Goal: Transaction & Acquisition: Purchase product/service

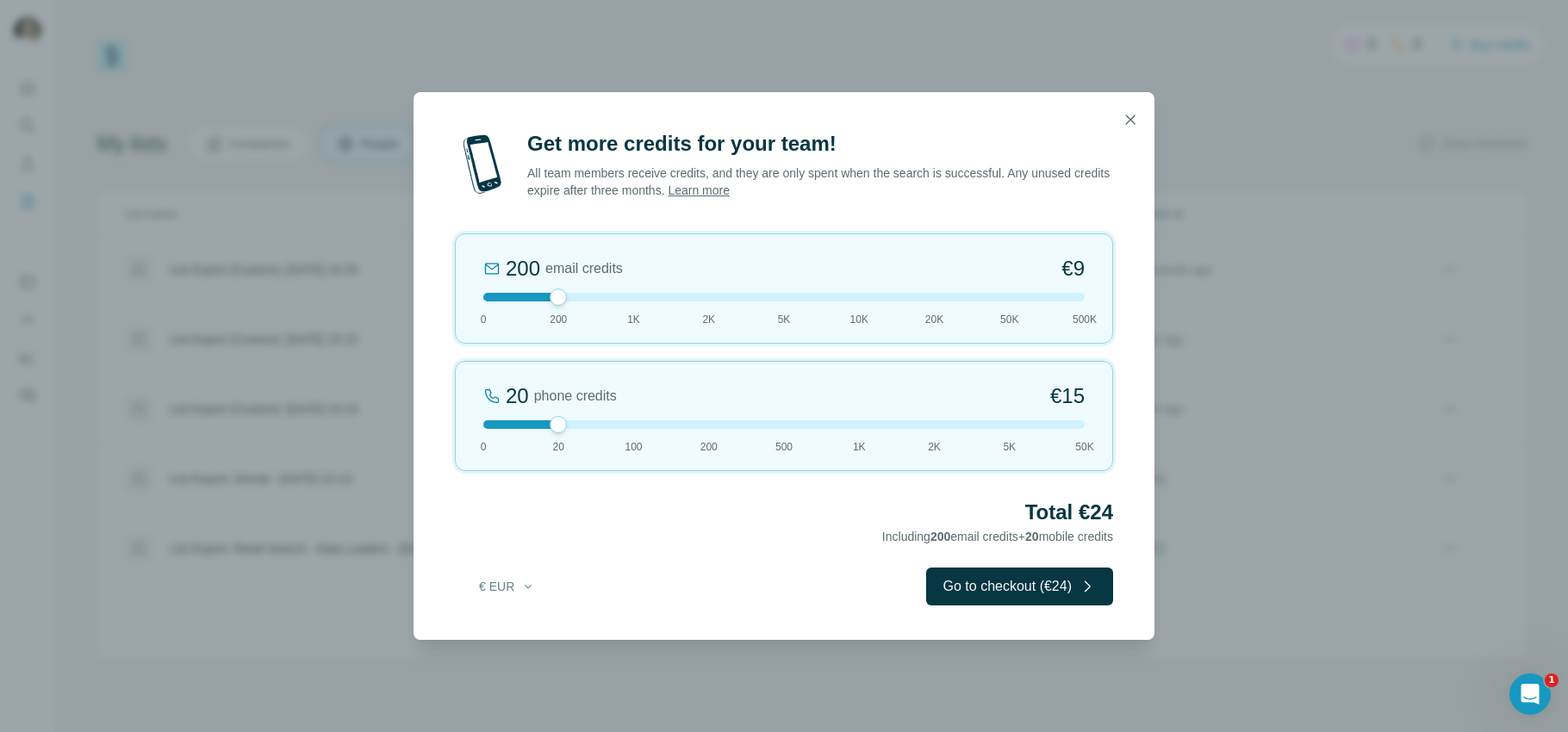
drag, startPoint x: 560, startPoint y: 300, endPoint x: 585, endPoint y: 300, distance: 25.0
click at [585, 300] on div at bounding box center [784, 296] width 601 height 8
click at [606, 300] on div at bounding box center [784, 296] width 601 height 8
click at [960, 590] on button "Go to checkout (€57)" at bounding box center [1020, 586] width 187 height 38
click at [527, 587] on icon "button" at bounding box center [528, 587] width 7 height 4
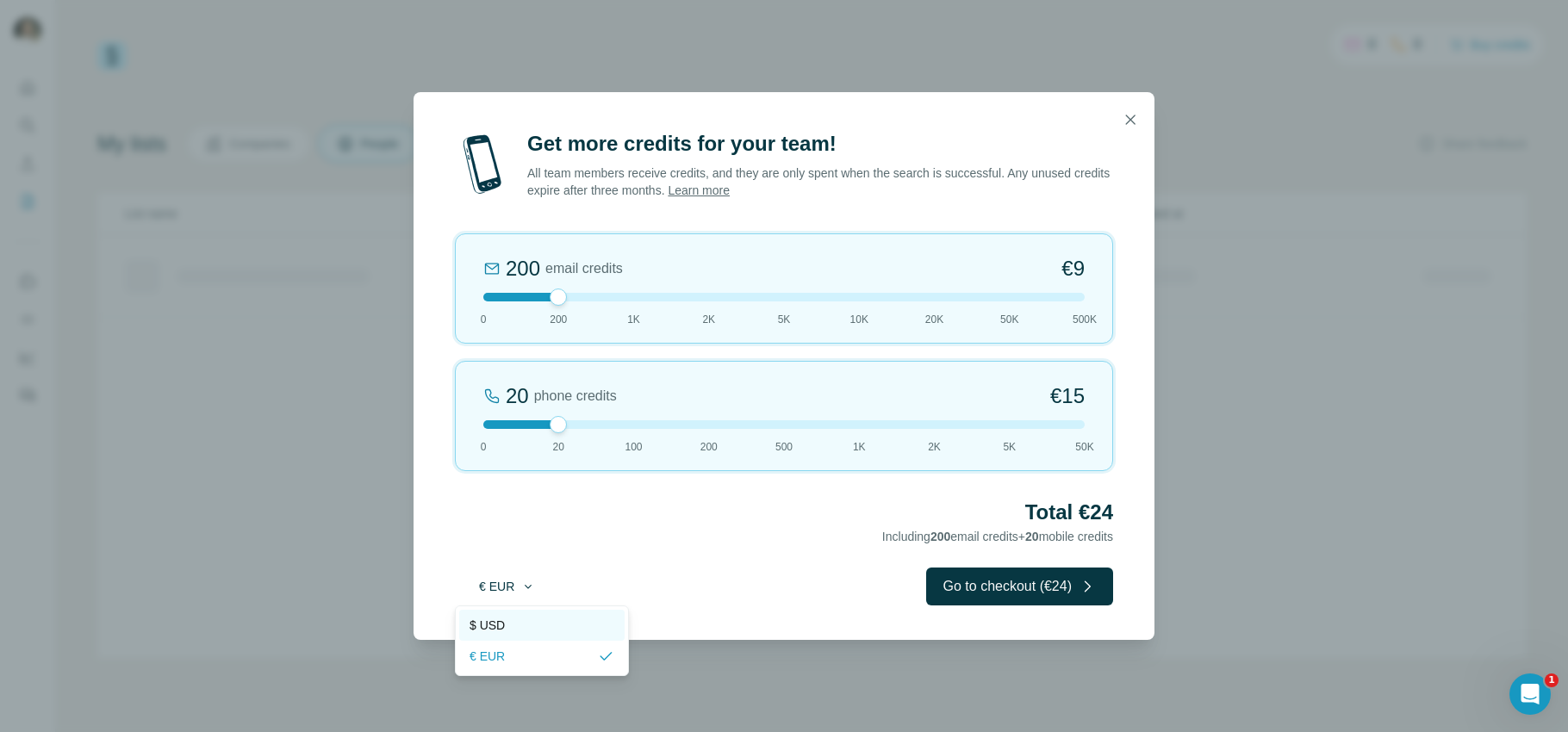
click at [510, 619] on div "$ USD" at bounding box center [542, 625] width 145 height 17
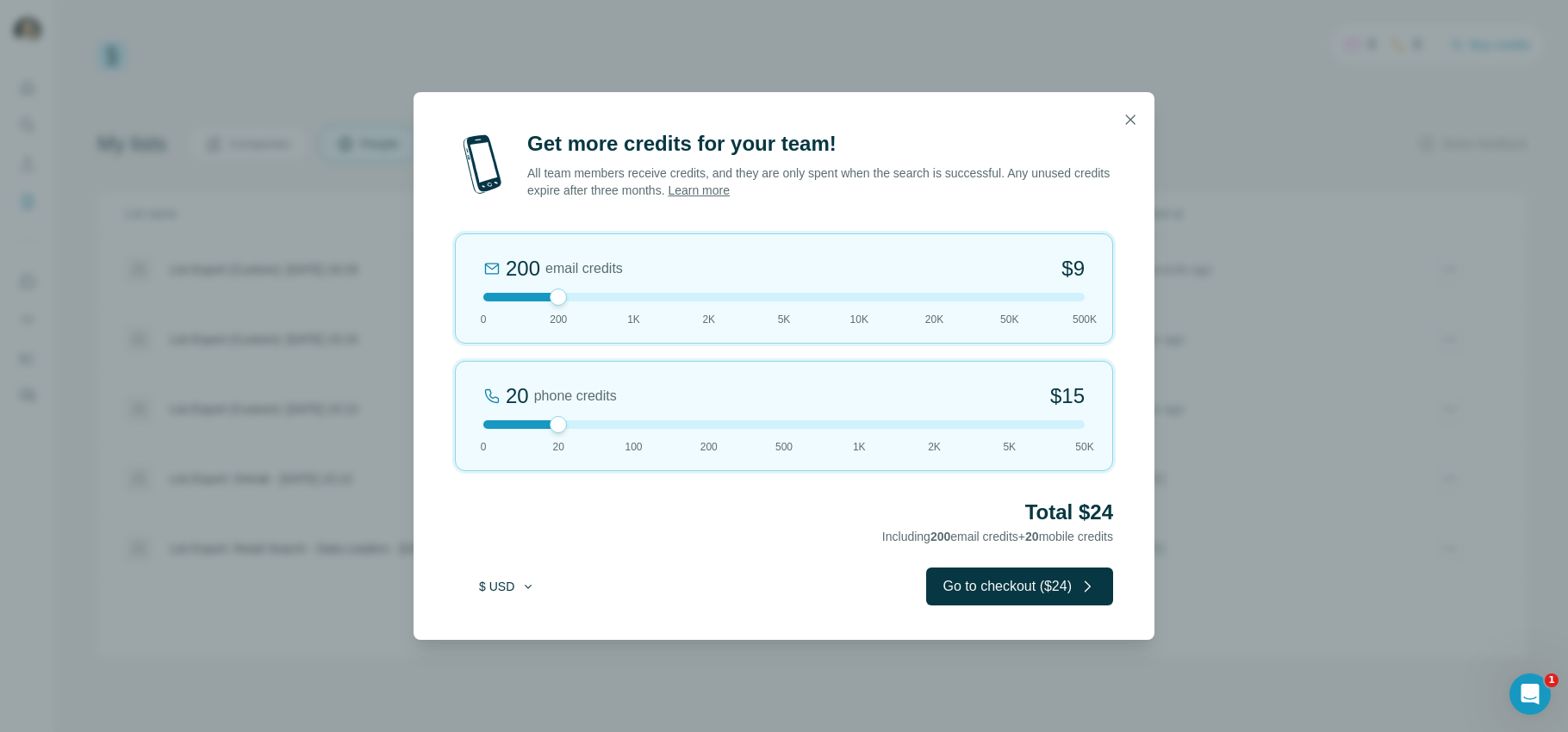
click at [675, 296] on div at bounding box center [784, 296] width 601 height 8
click at [645, 296] on div at bounding box center [784, 296] width 601 height 8
click at [971, 582] on button "Go to checkout ($57)" at bounding box center [1020, 586] width 187 height 38
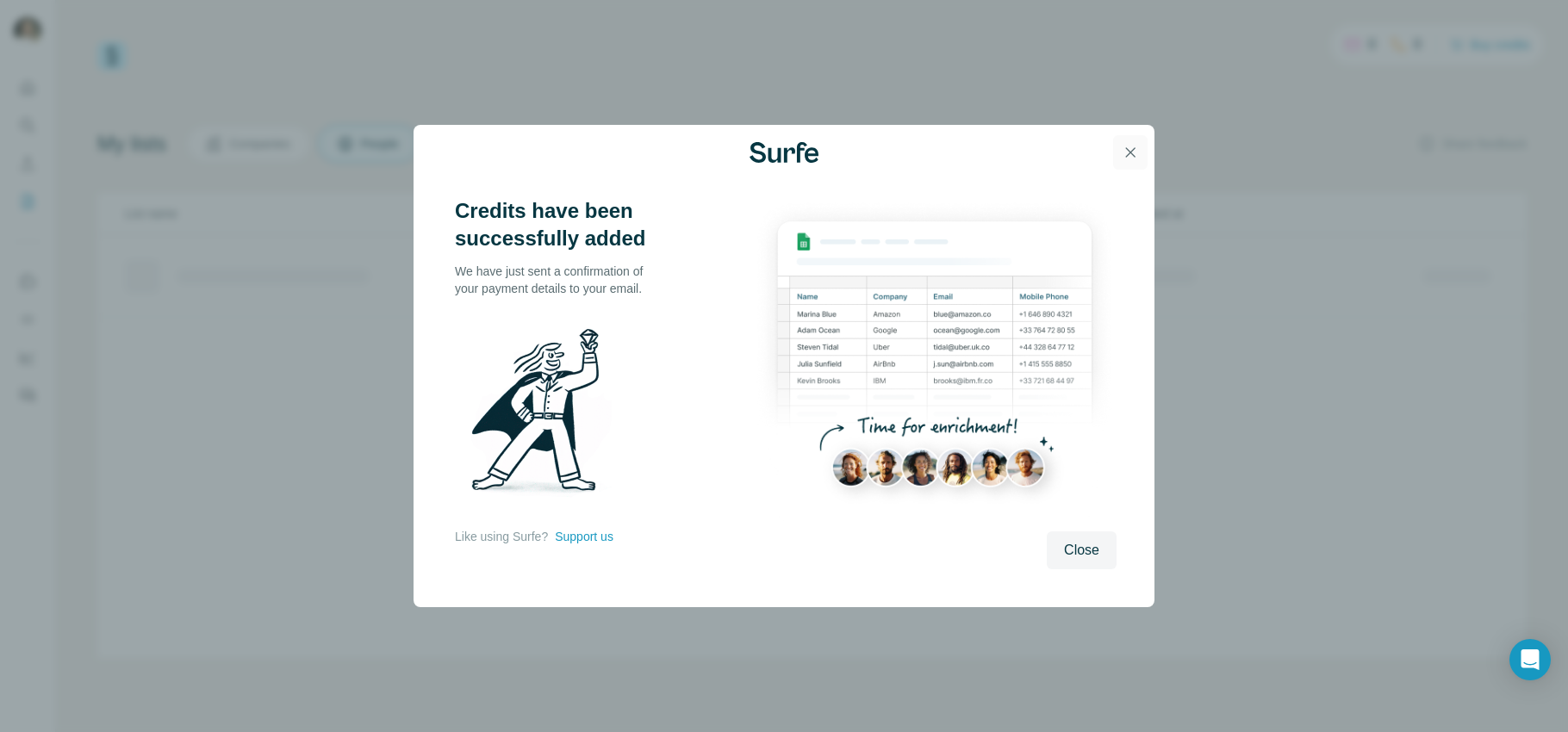
click at [1130, 161] on button "button" at bounding box center [1130, 153] width 35 height 35
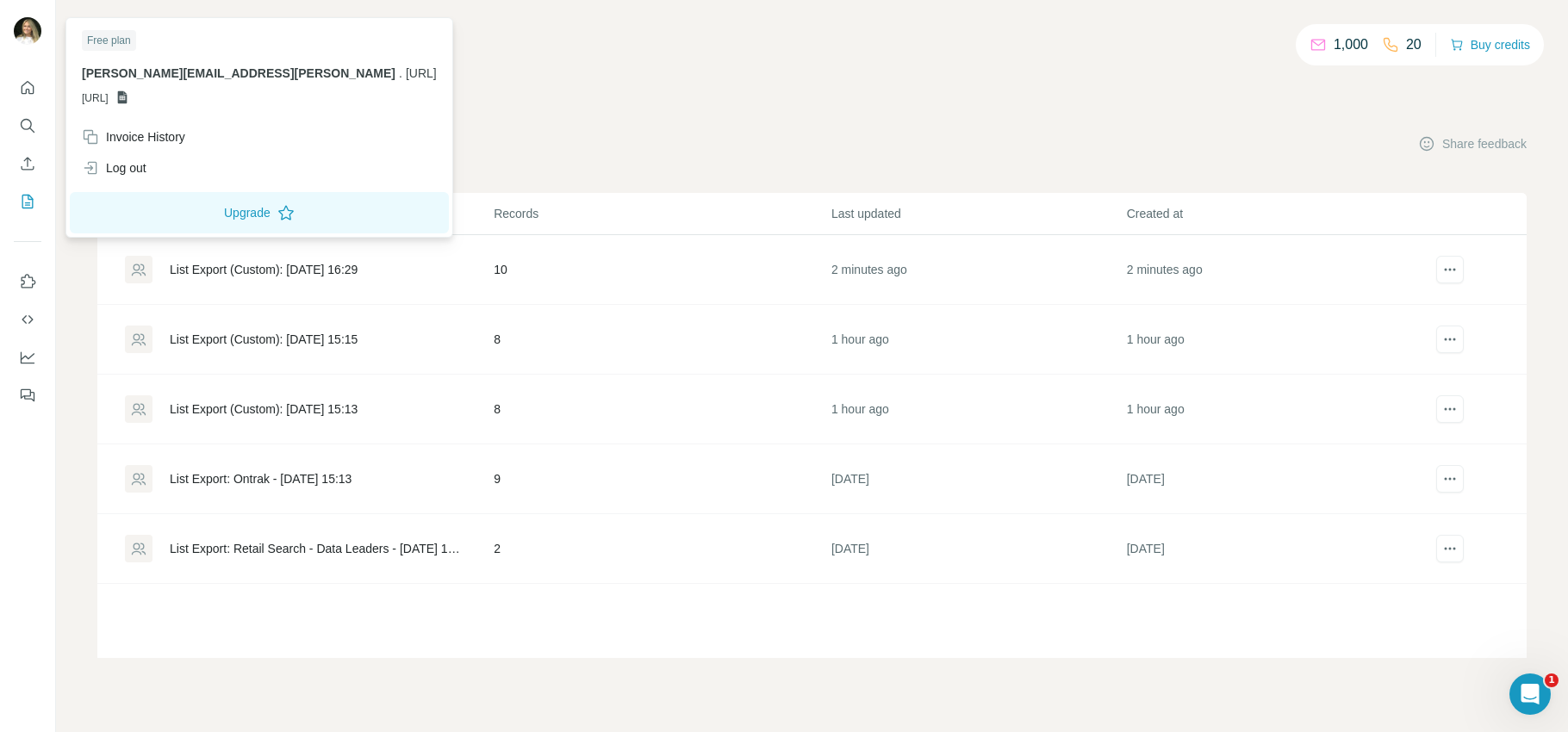
click at [35, 32] on img at bounding box center [27, 31] width 27 height 27
click at [27, 202] on icon "My lists" at bounding box center [28, 200] width 8 height 11
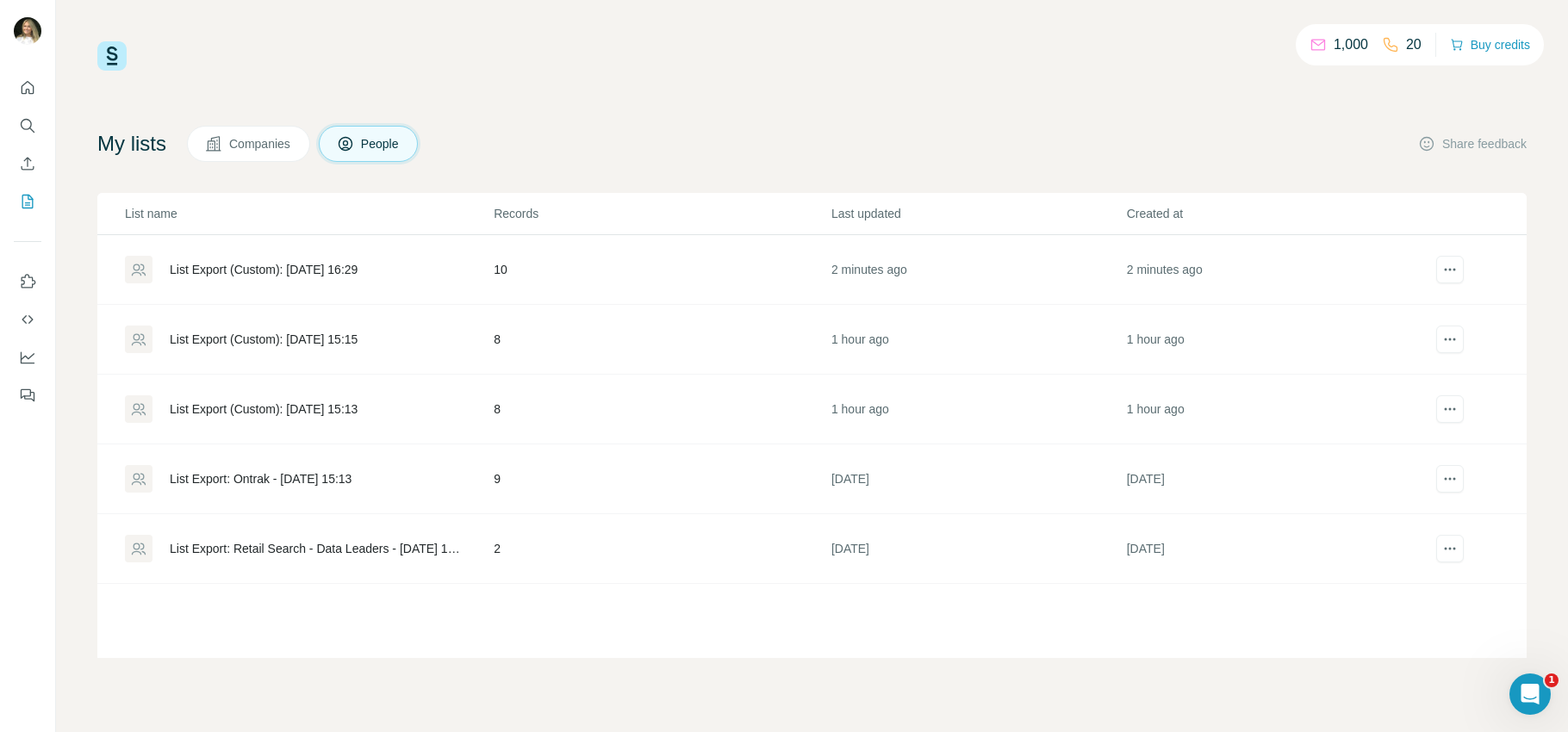
click at [286, 267] on div "List Export (Custom): 27/08/2025 16:29" at bounding box center [263, 269] width 188 height 17
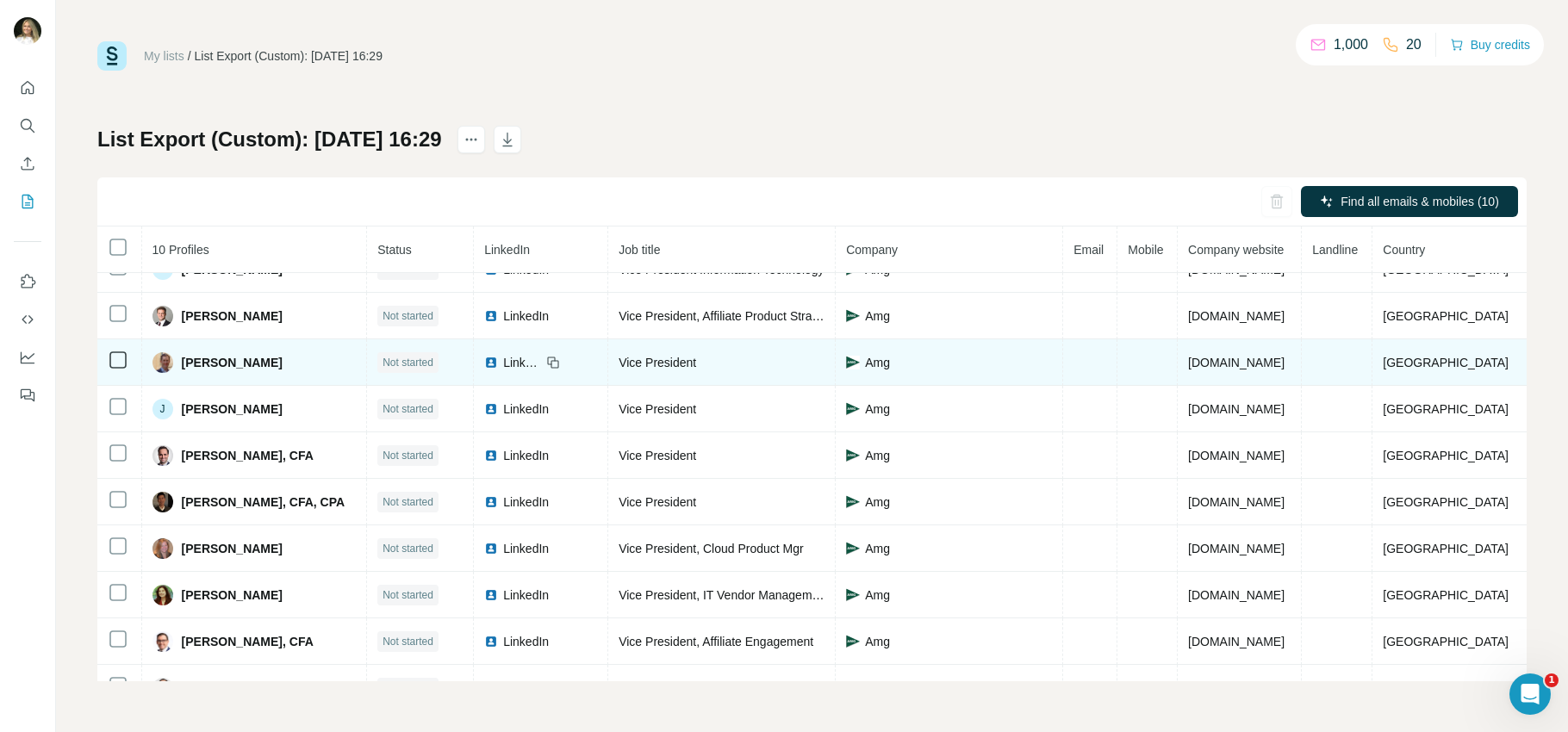
scroll to position [57, 0]
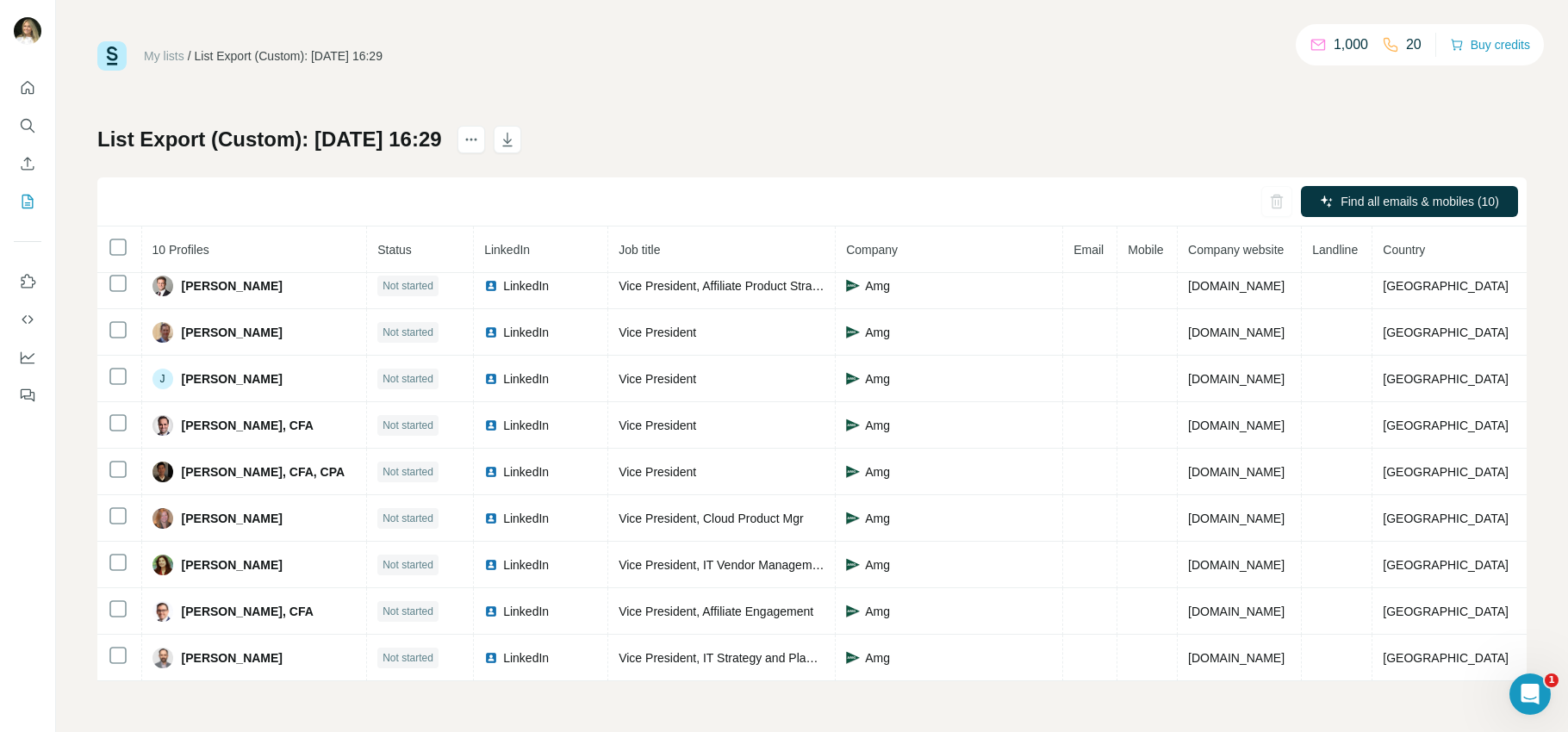
click at [857, 249] on span "Company" at bounding box center [871, 249] width 51 height 14
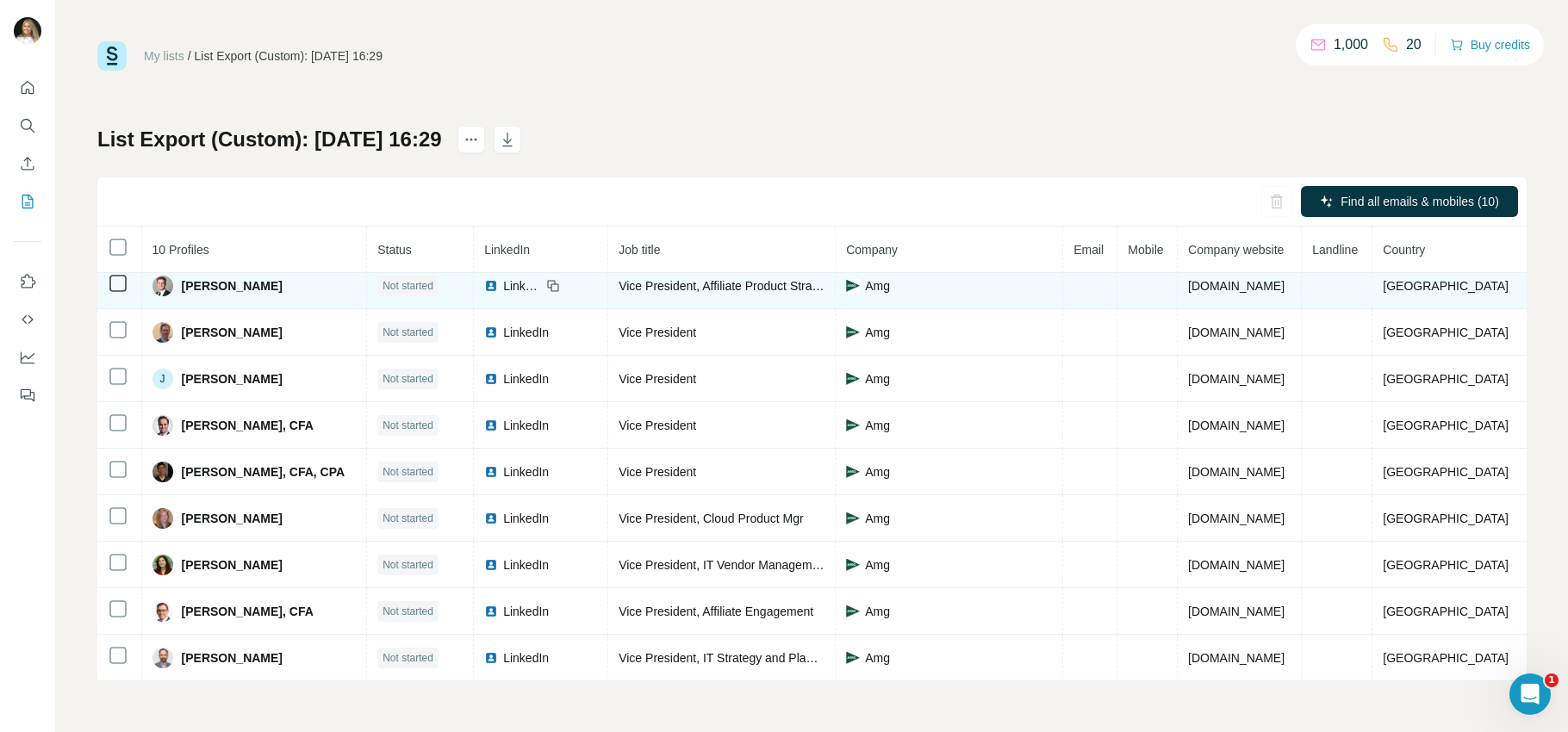
click at [865, 286] on span "Amg" at bounding box center [877, 285] width 25 height 17
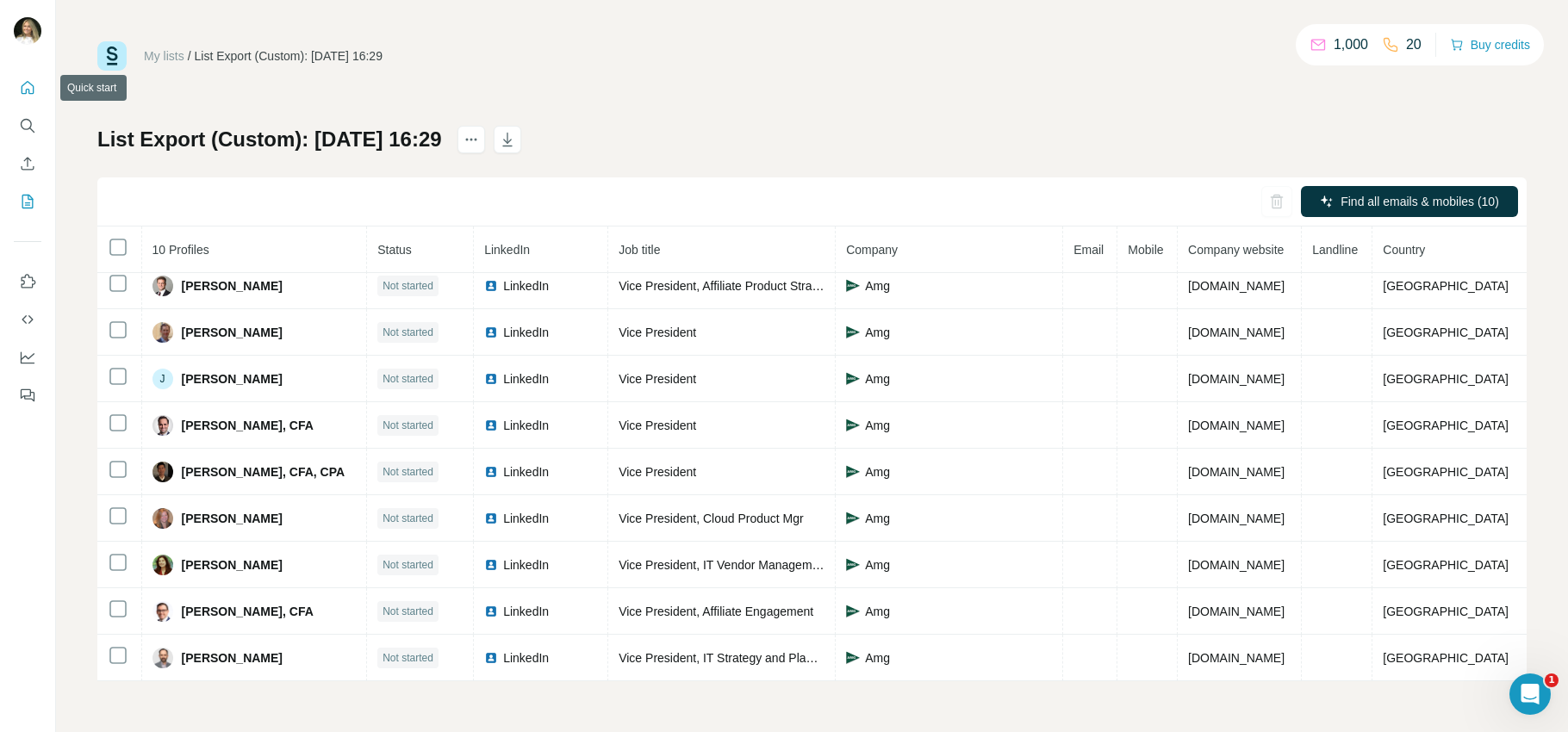
click at [31, 90] on icon "Quick start" at bounding box center [27, 88] width 17 height 17
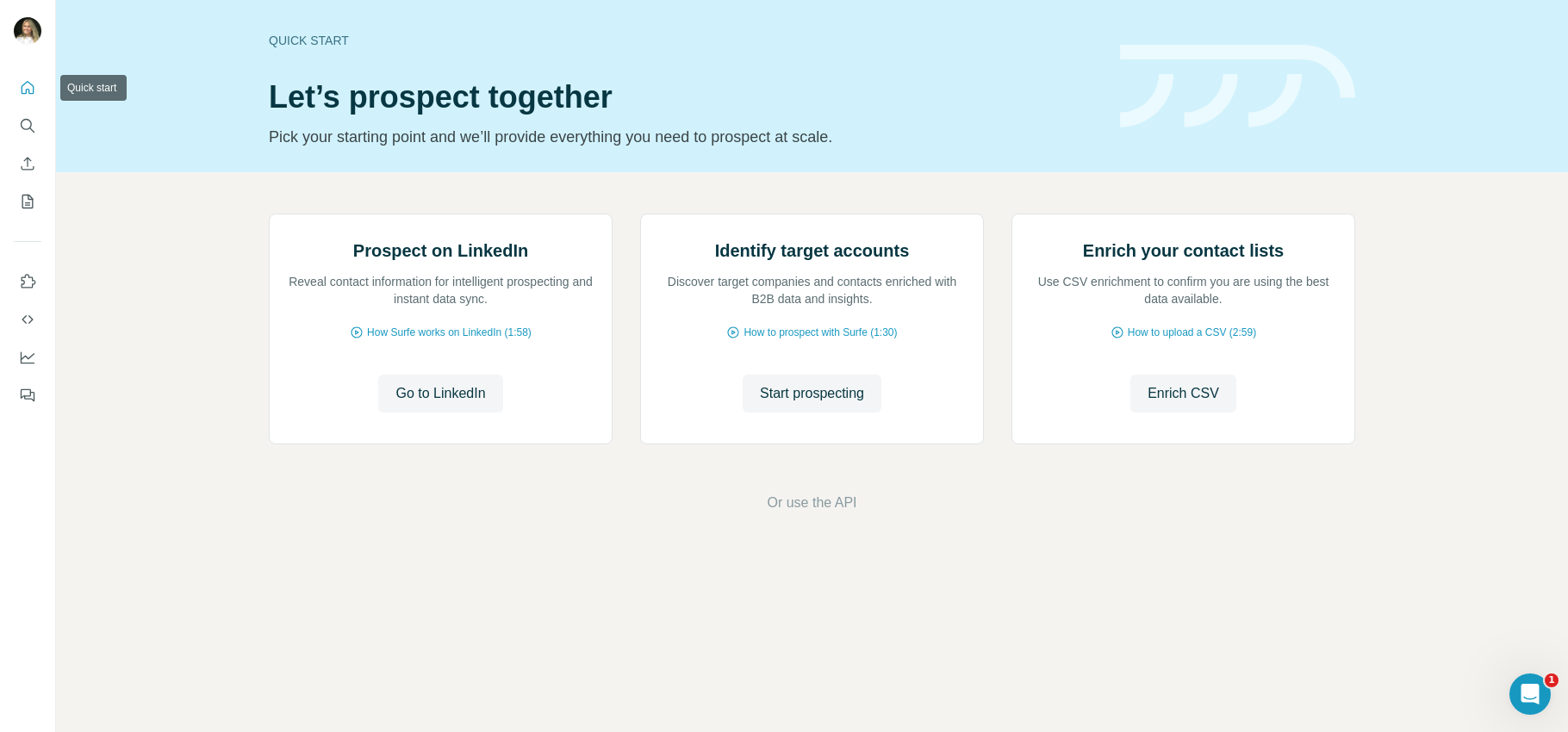
click at [31, 90] on icon "Quick start" at bounding box center [27, 88] width 17 height 17
click at [830, 404] on span "Start prospecting" at bounding box center [812, 393] width 104 height 21
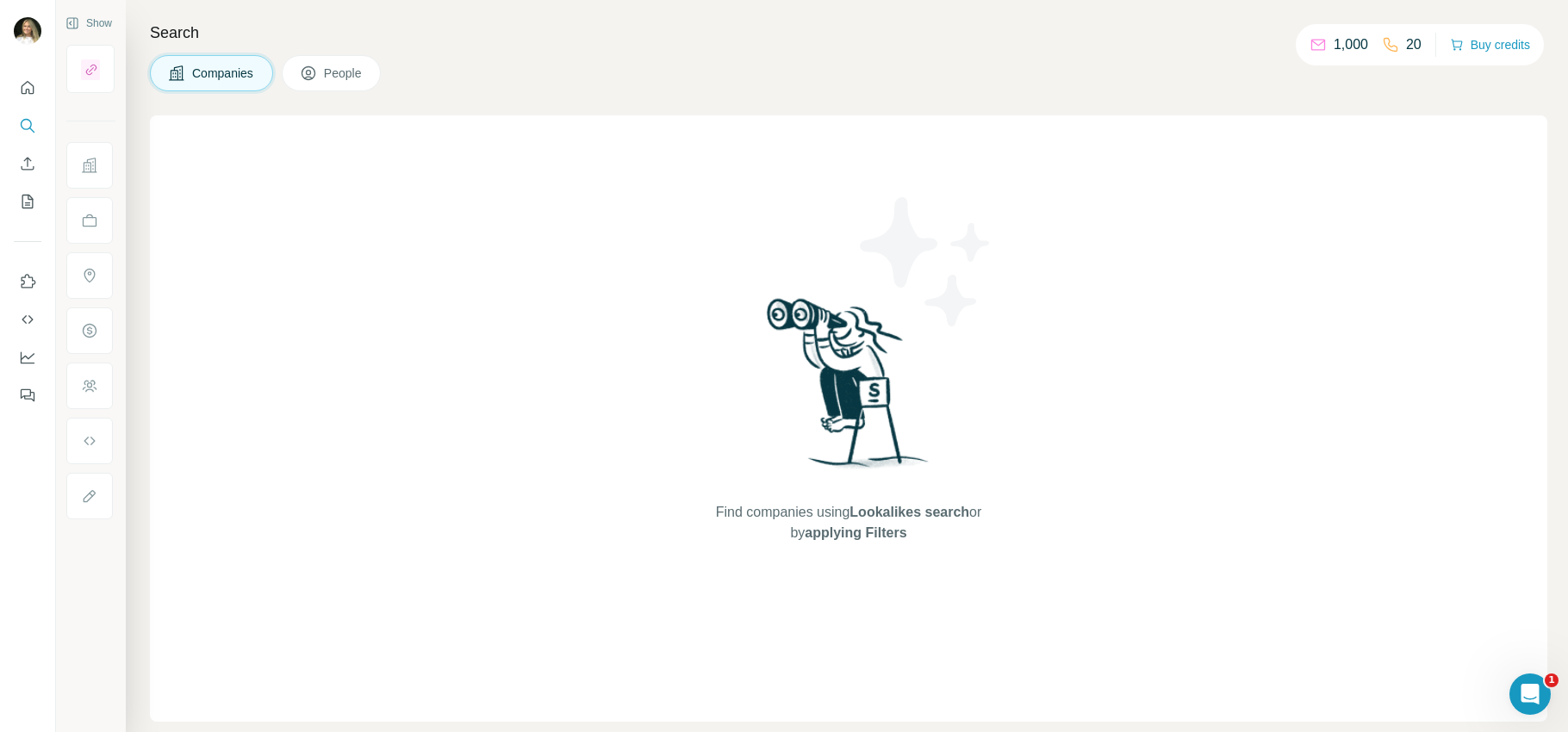
click at [217, 74] on span "Companies" at bounding box center [223, 73] width 63 height 17
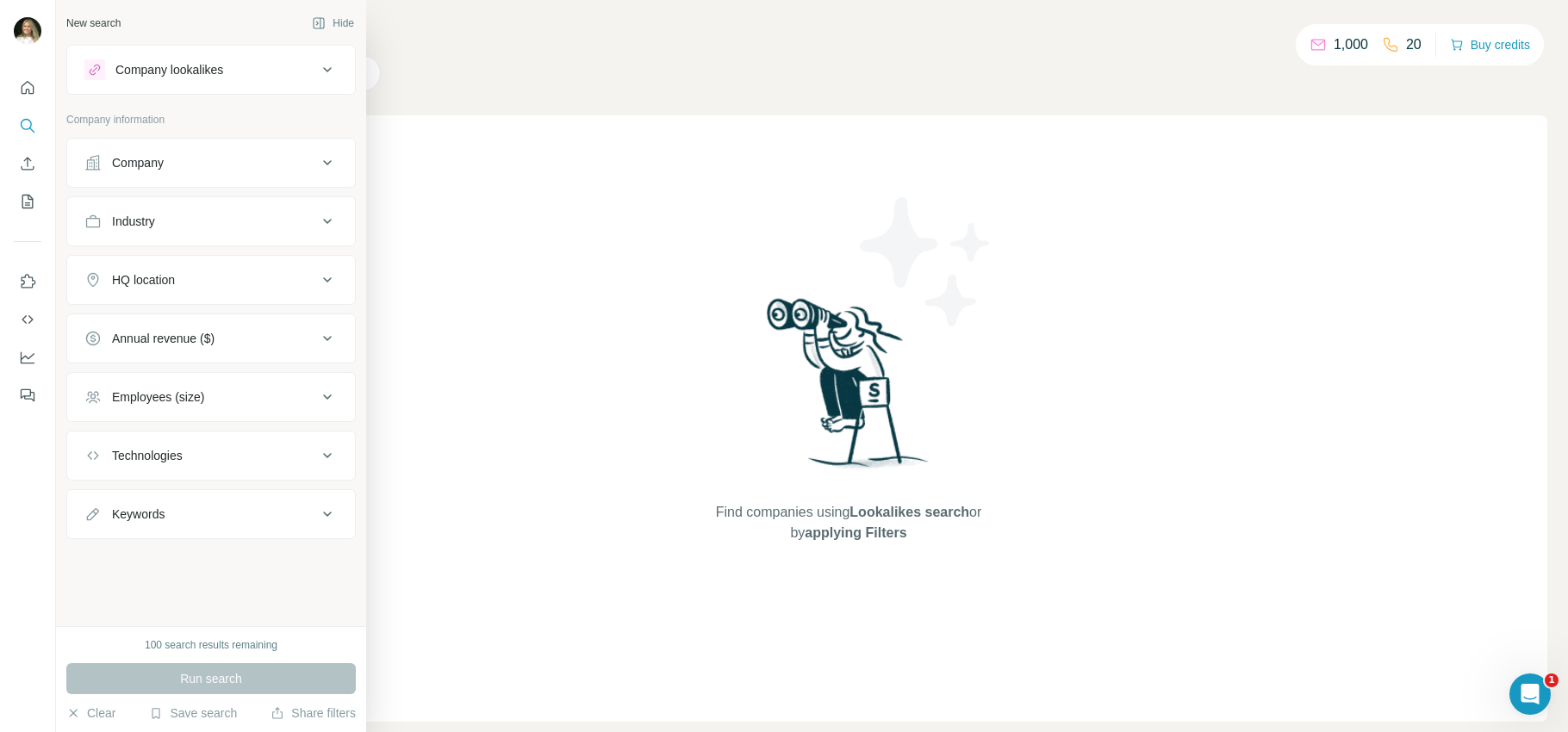
click at [198, 166] on div "Company" at bounding box center [200, 163] width 232 height 17
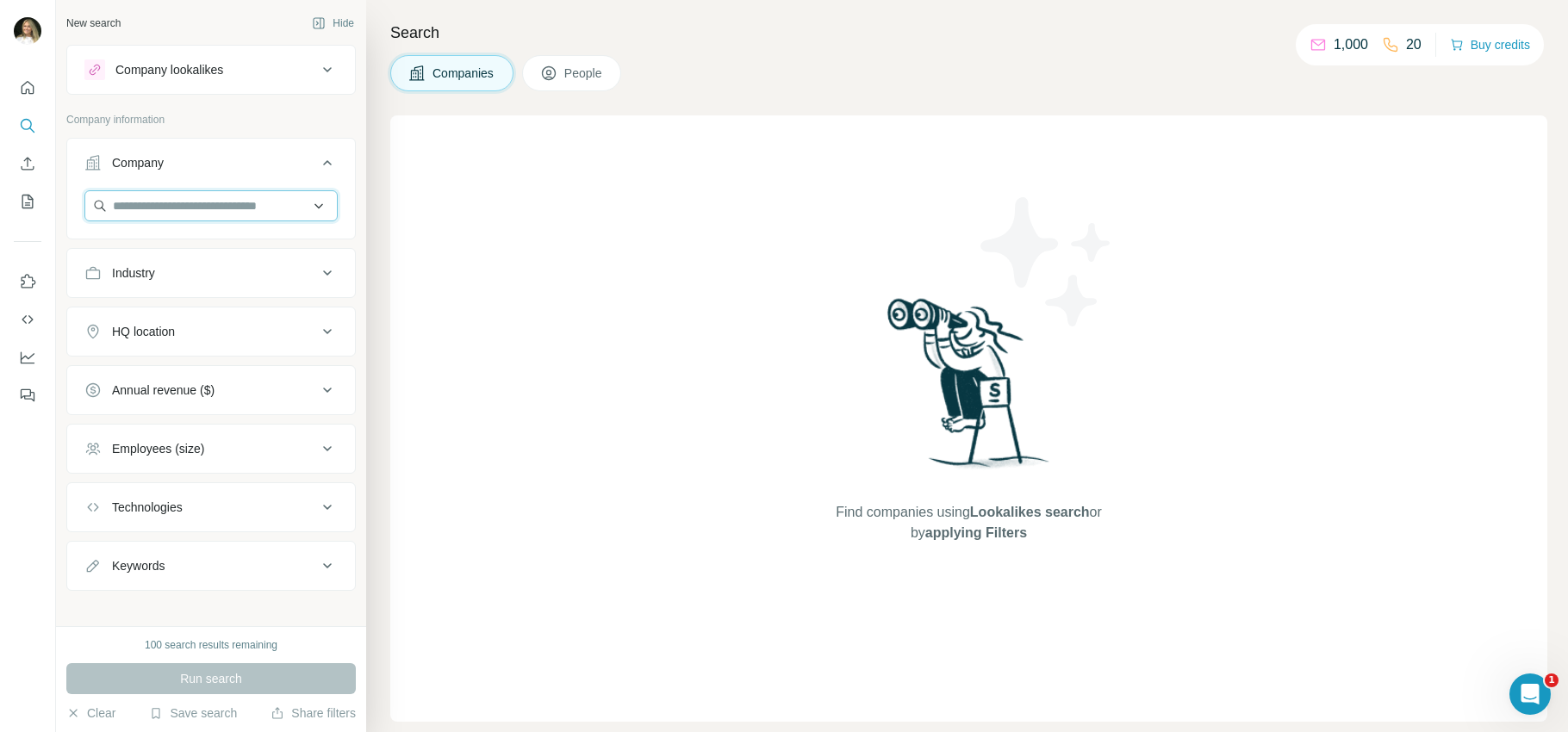
click at [199, 206] on input "text" at bounding box center [211, 206] width 254 height 31
type input "***"
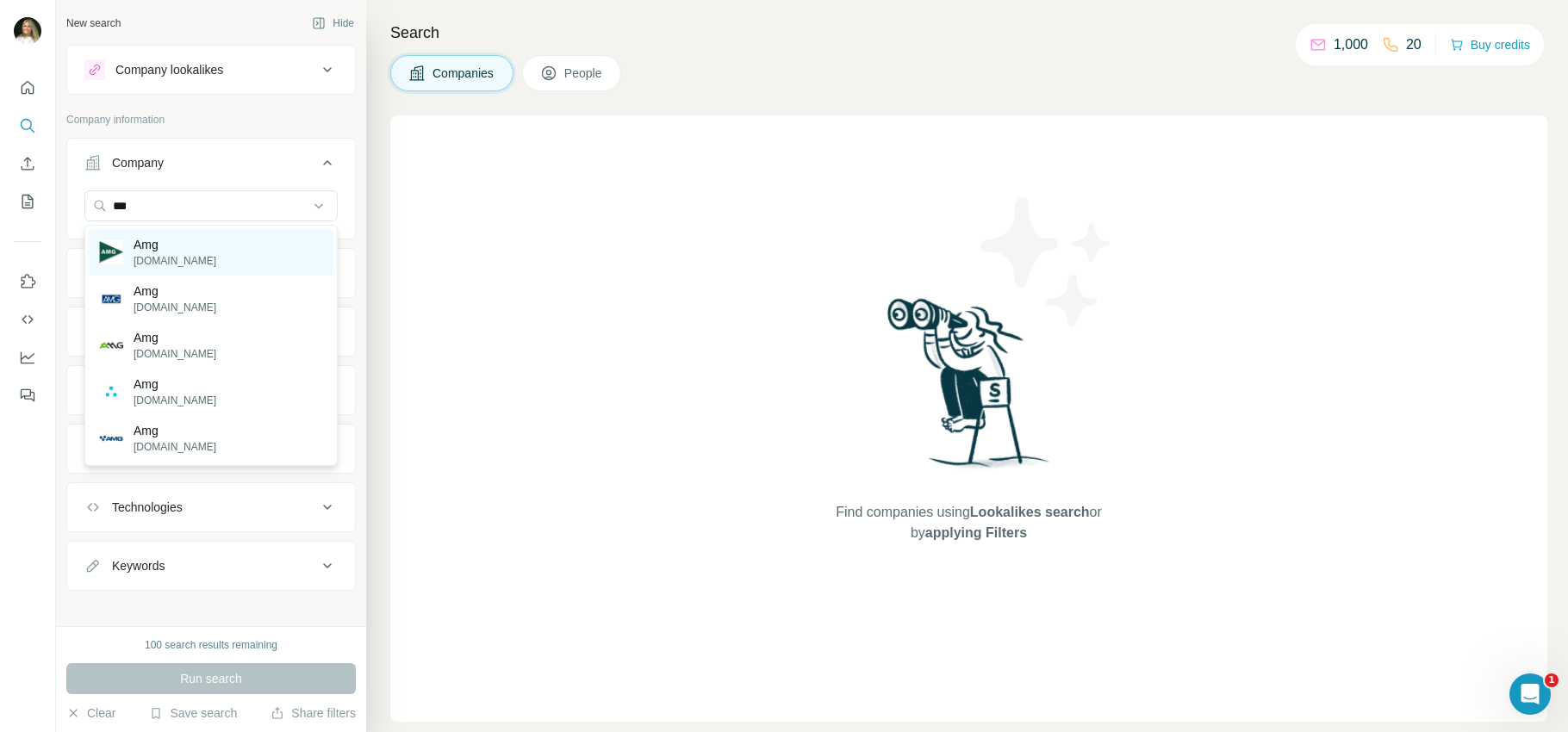
click at [169, 256] on p "amg.com" at bounding box center [175, 261] width 82 height 16
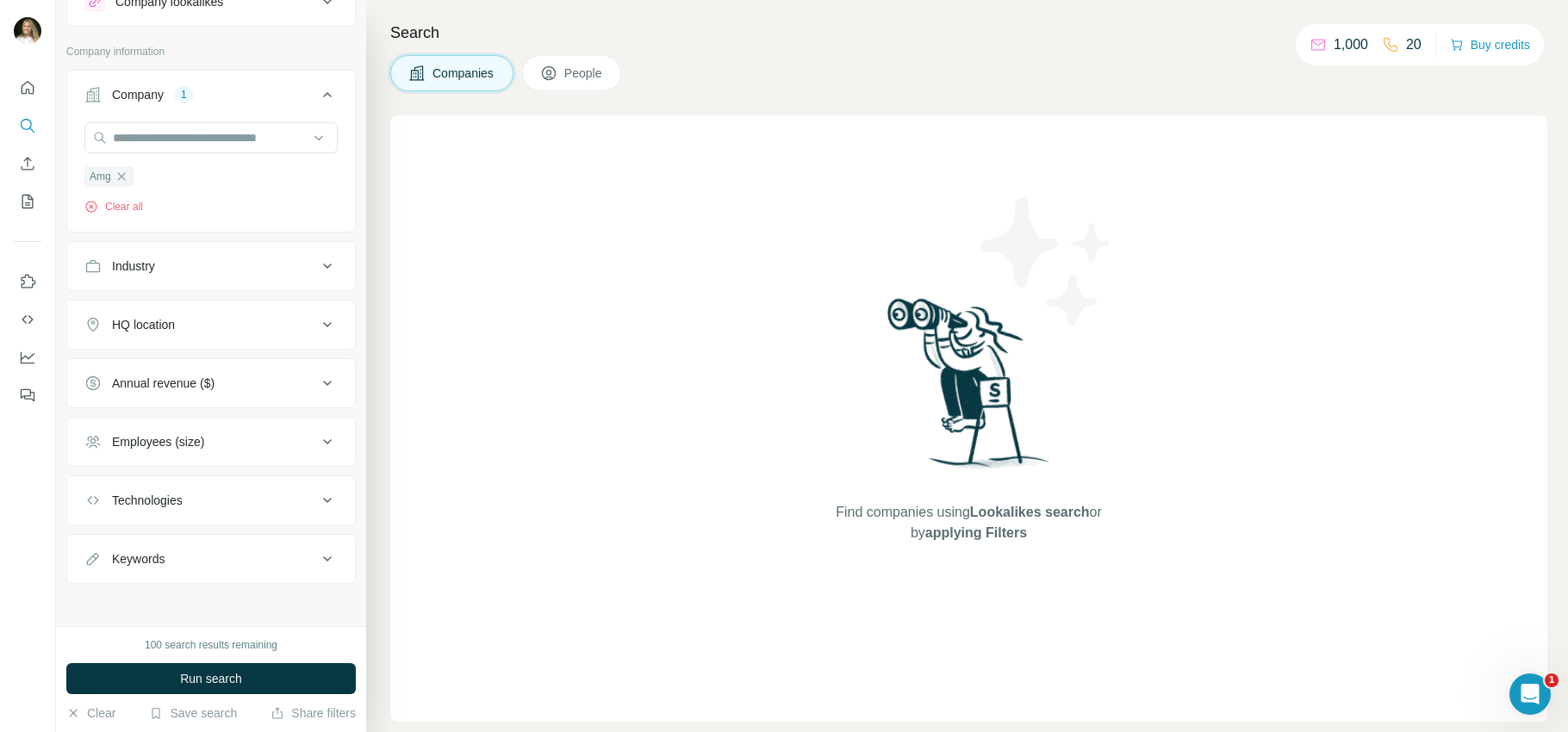
scroll to position [75, 0]
click at [276, 446] on button "Employees (size)" at bounding box center [211, 436] width 287 height 41
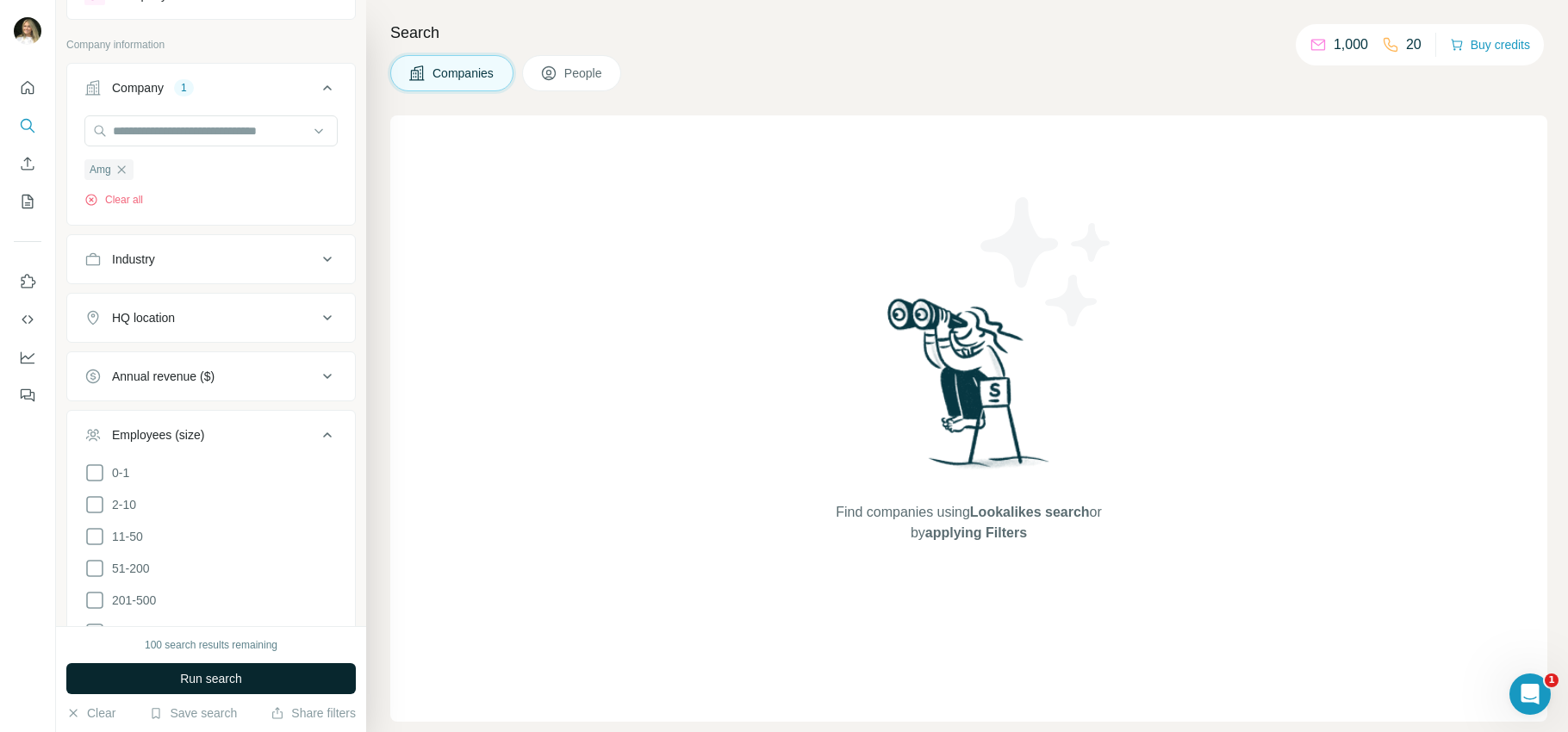
click at [249, 679] on button "Run search" at bounding box center [211, 679] width 289 height 31
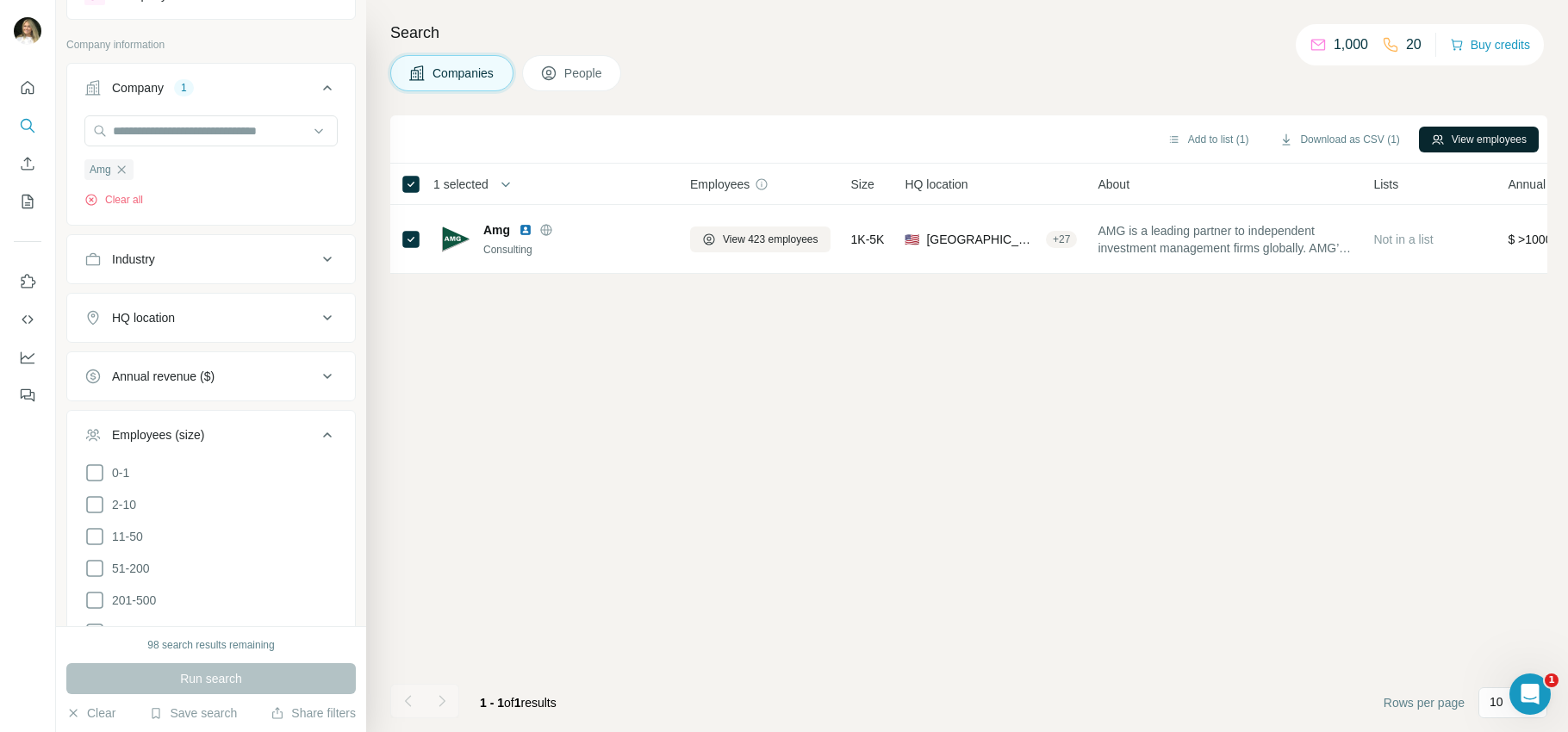
click at [1447, 140] on button "View employees" at bounding box center [1478, 139] width 120 height 26
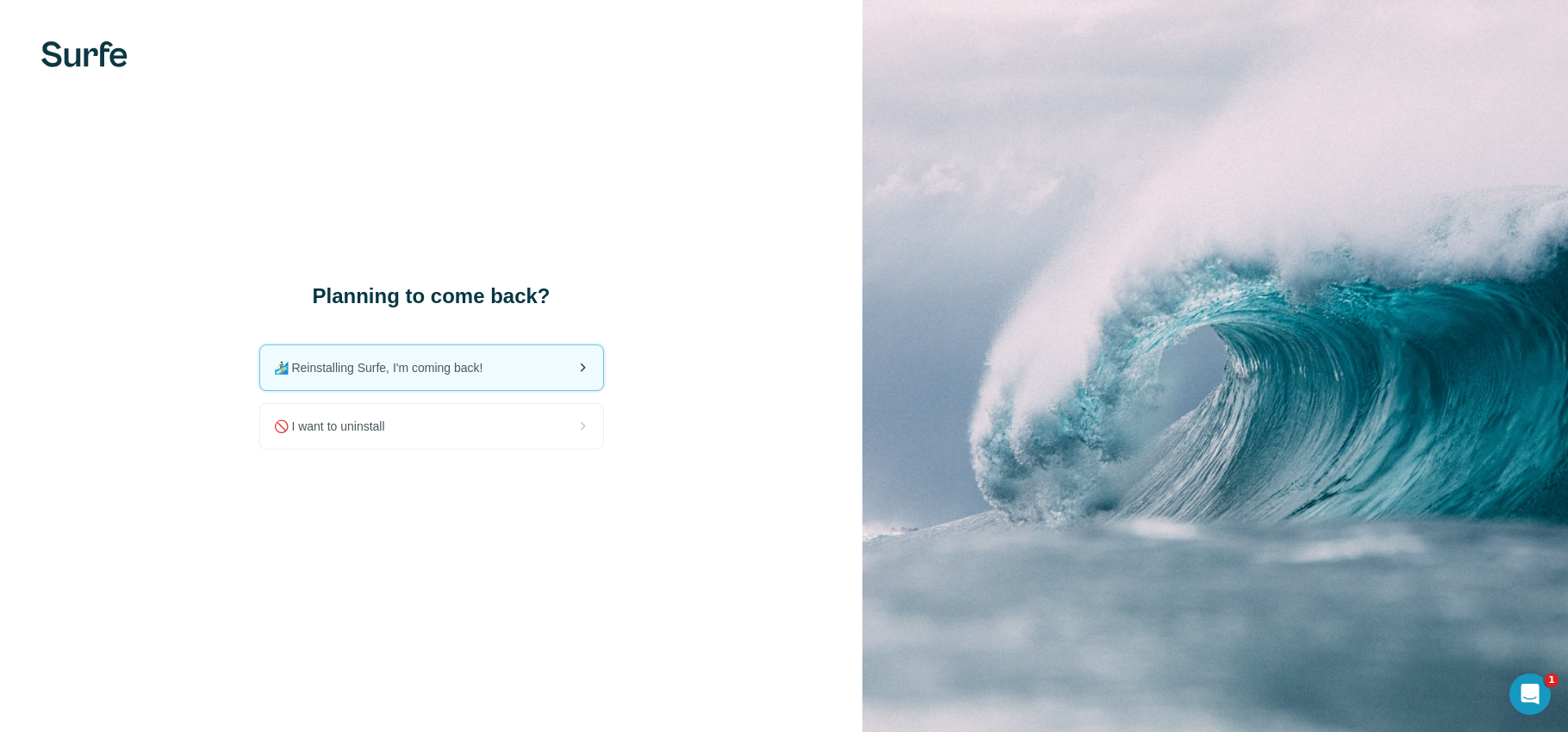
click at [511, 365] on div "🏄🏻‍♂️ Reinstalling Surfe, I'm coming back!" at bounding box center [431, 367] width 343 height 45
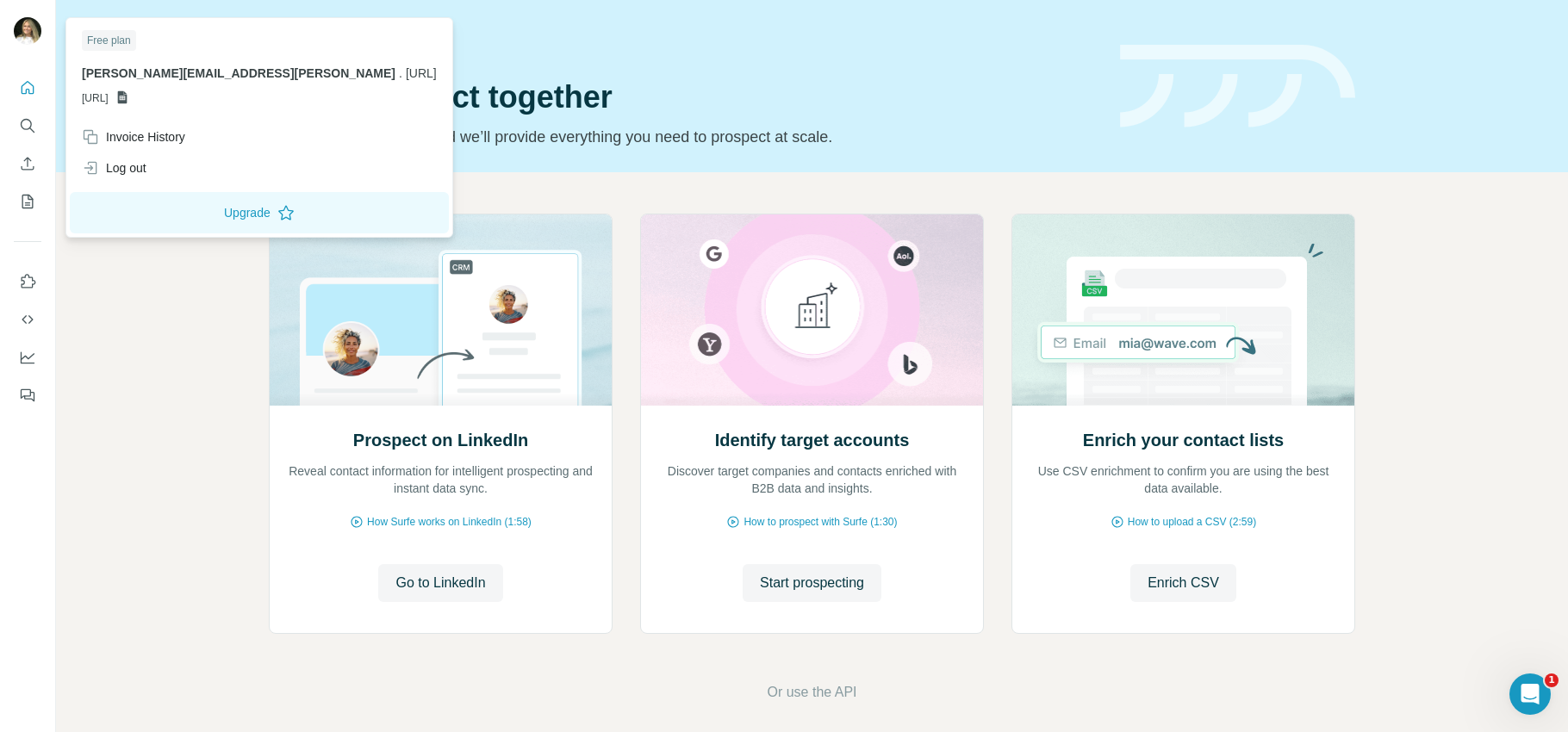
click at [32, 38] on img at bounding box center [27, 31] width 27 height 27
click at [146, 354] on div "Prospect on LinkedIn Reveal contact information for intelligent prospecting and…" at bounding box center [812, 458] width 1512 height 572
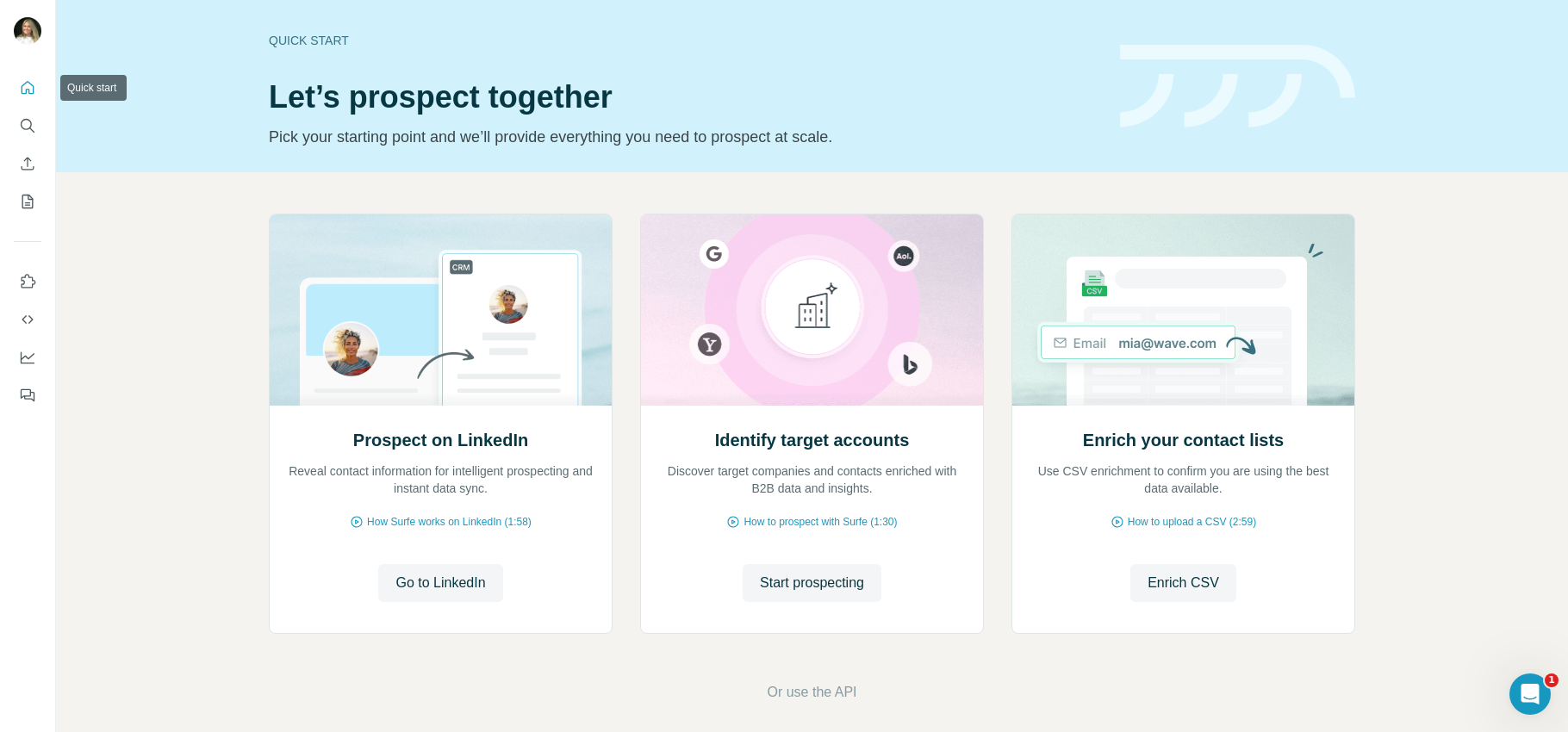
click at [27, 96] on button "Quick start" at bounding box center [27, 88] width 27 height 31
click at [22, 283] on icon "Use Surfe on LinkedIn" at bounding box center [27, 281] width 17 height 17
click at [24, 358] on icon "Dashboard" at bounding box center [27, 357] width 17 height 17
